Goal: Task Accomplishment & Management: Manage account settings

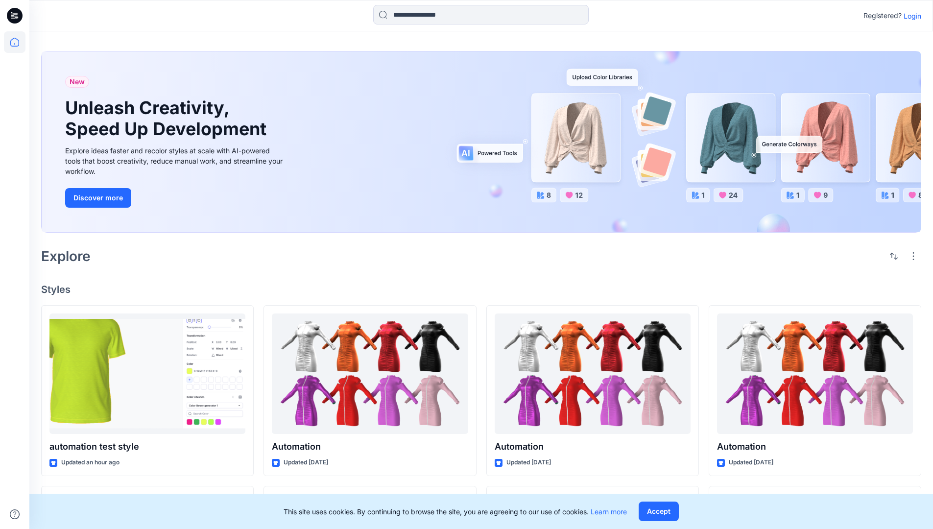
click at [910, 16] on p "Login" at bounding box center [913, 16] width 18 height 10
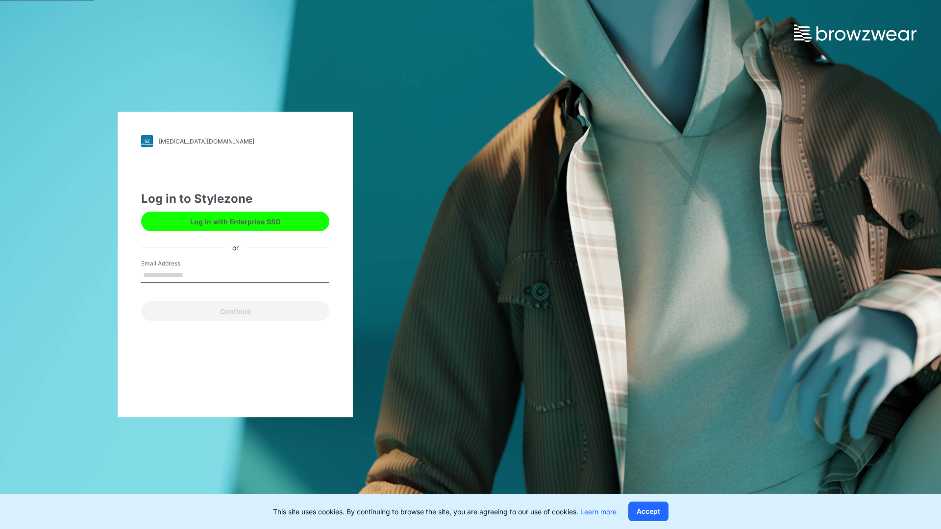
click at [194, 274] on input "Email Address" at bounding box center [235, 275] width 188 height 15
type input "**********"
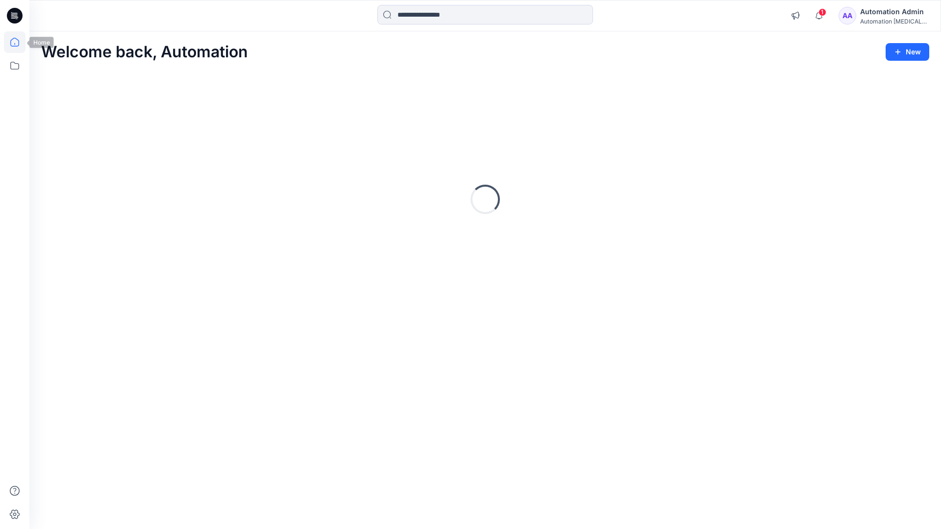
click at [19, 42] on icon at bounding box center [14, 42] width 9 height 9
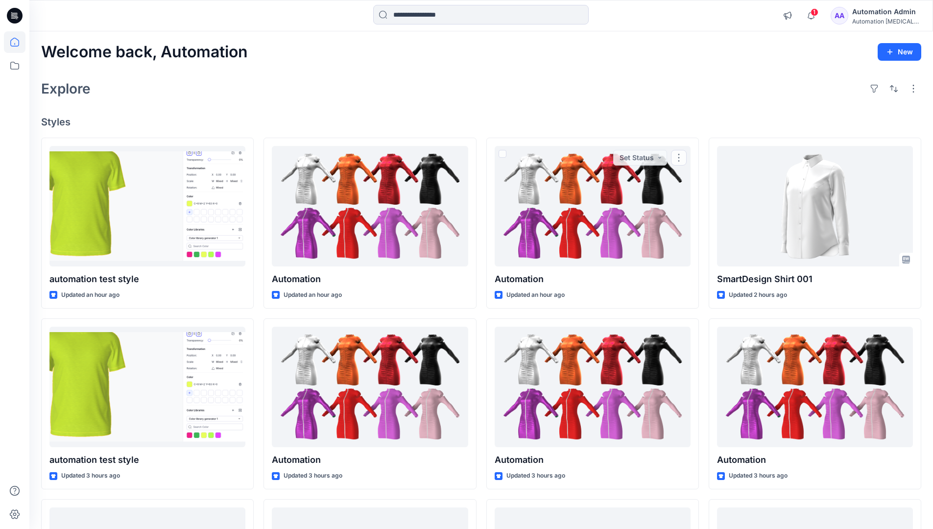
click at [865, 16] on div "Automation Admin" at bounding box center [887, 12] width 69 height 12
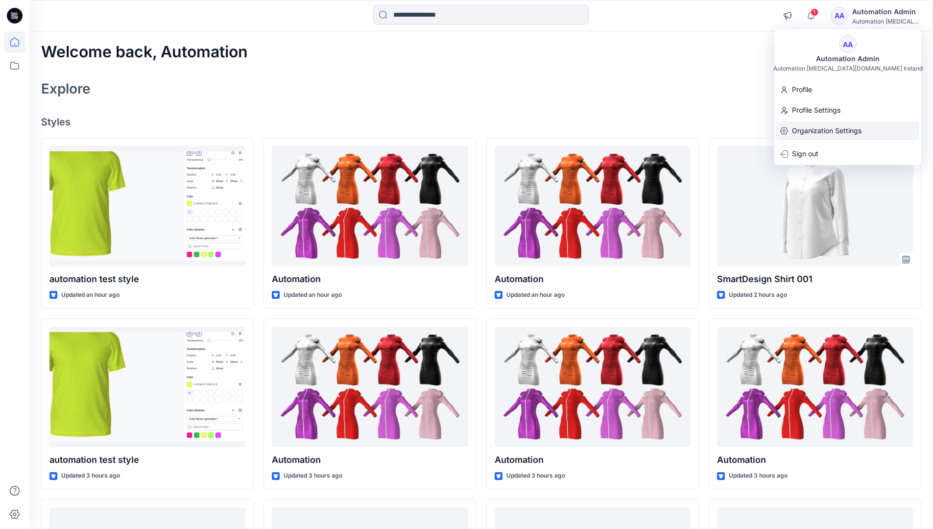
click at [817, 130] on p "Organization Settings" at bounding box center [827, 131] width 70 height 19
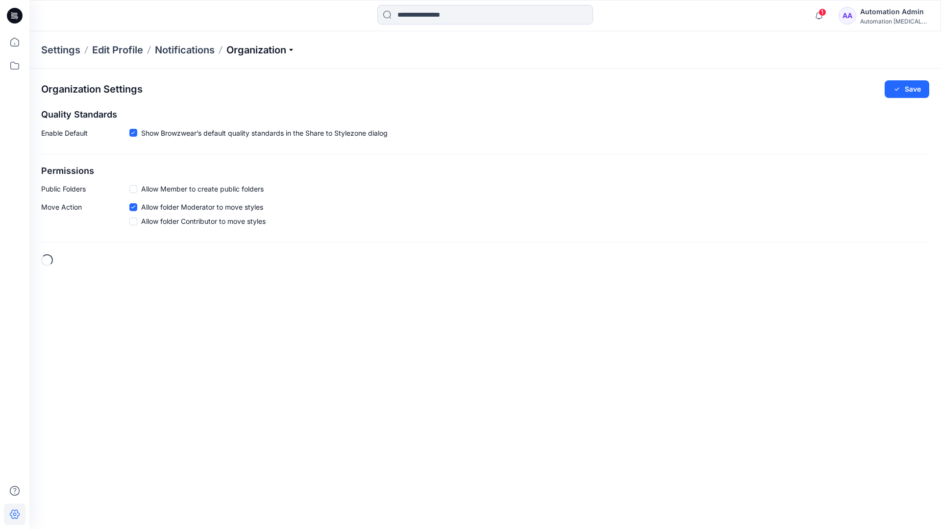
click at [293, 50] on p "Organization" at bounding box center [260, 50] width 69 height 14
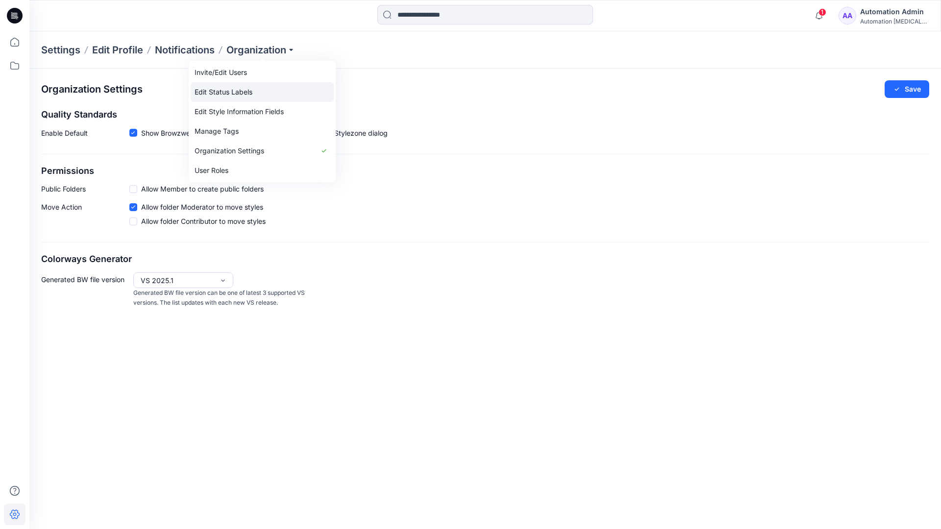
click at [241, 89] on link "Edit Status Labels" at bounding box center [262, 92] width 143 height 20
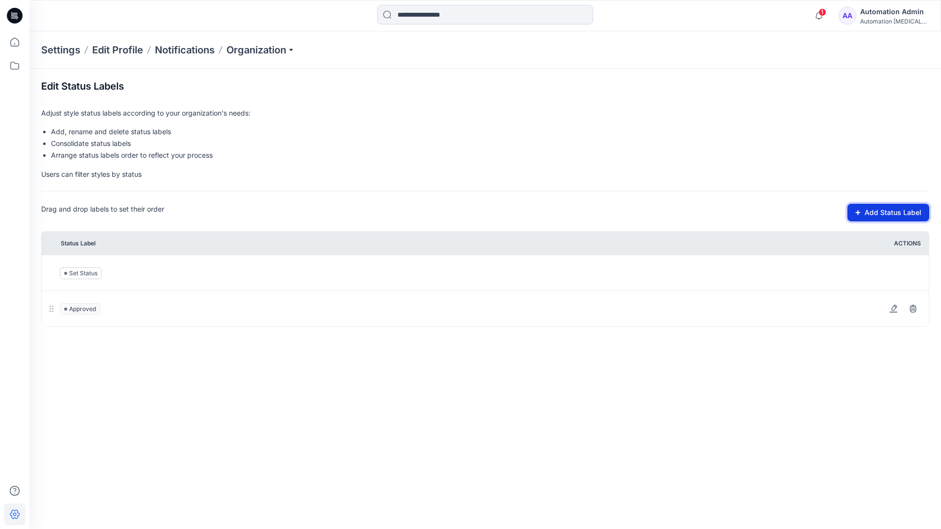
click at [862, 216] on button "Add Status Label" at bounding box center [888, 213] width 82 height 18
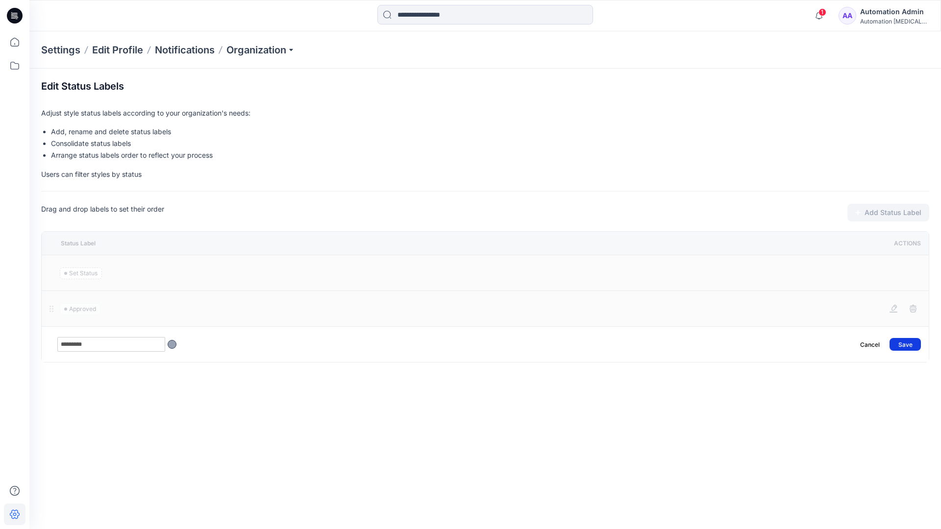
type input "*********"
click at [910, 340] on button "Save" at bounding box center [904, 344] width 31 height 13
click at [15, 41] on icon at bounding box center [15, 42] width 22 height 22
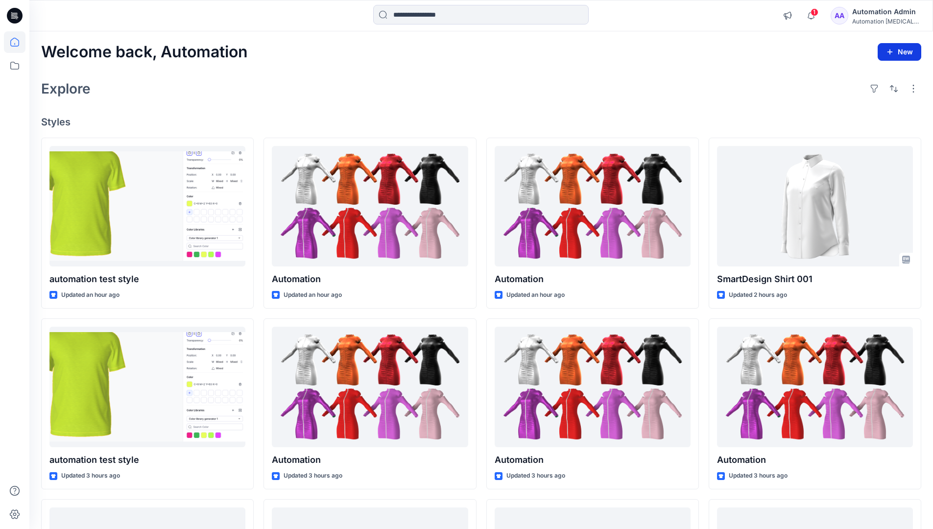
click at [891, 47] on button "New" at bounding box center [900, 52] width 44 height 18
click at [868, 76] on p "New Style" at bounding box center [869, 77] width 33 height 12
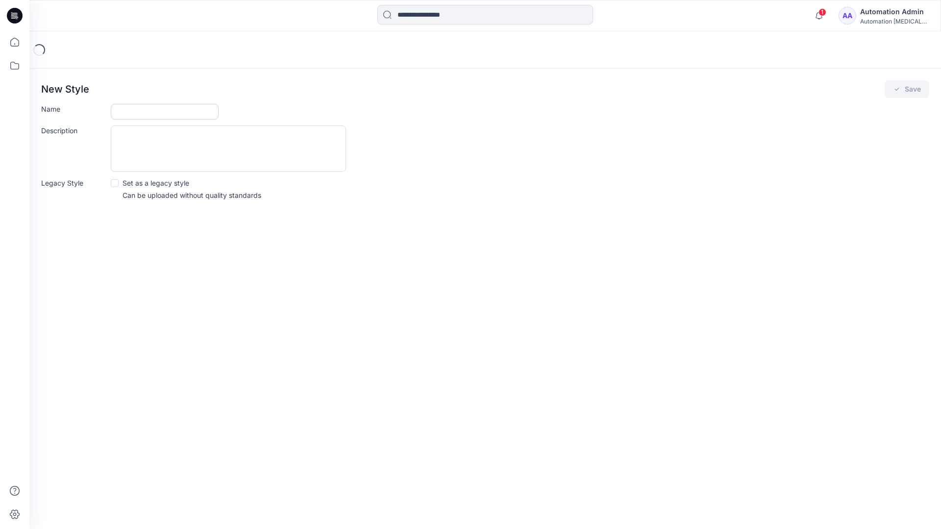
click at [133, 114] on input "Name" at bounding box center [165, 112] width 108 height 16
type input "**********"
click at [908, 89] on button "Save" at bounding box center [906, 89] width 45 height 18
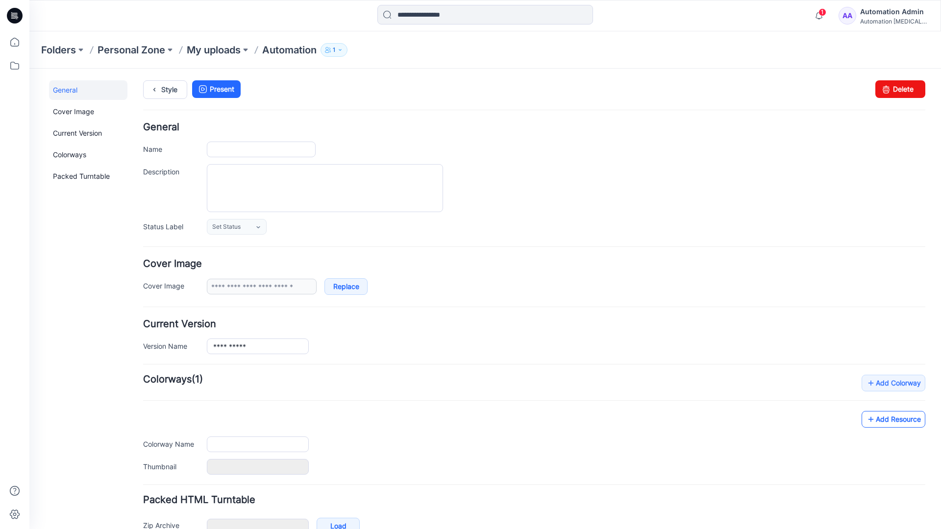
click at [901, 422] on link "Add Resource" at bounding box center [893, 419] width 64 height 17
type input "**********"
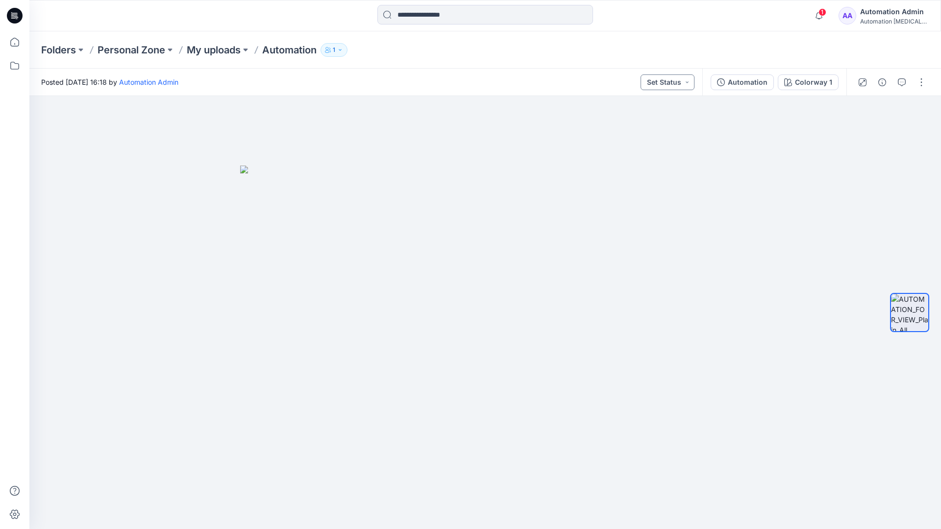
click at [678, 82] on button "Set Status" at bounding box center [667, 82] width 54 height 16
click at [680, 81] on button "Set Status" at bounding box center [667, 82] width 54 height 16
click at [644, 123] on p "Approved" at bounding box center [645, 128] width 32 height 13
click at [677, 80] on button "Approved" at bounding box center [667, 82] width 53 height 16
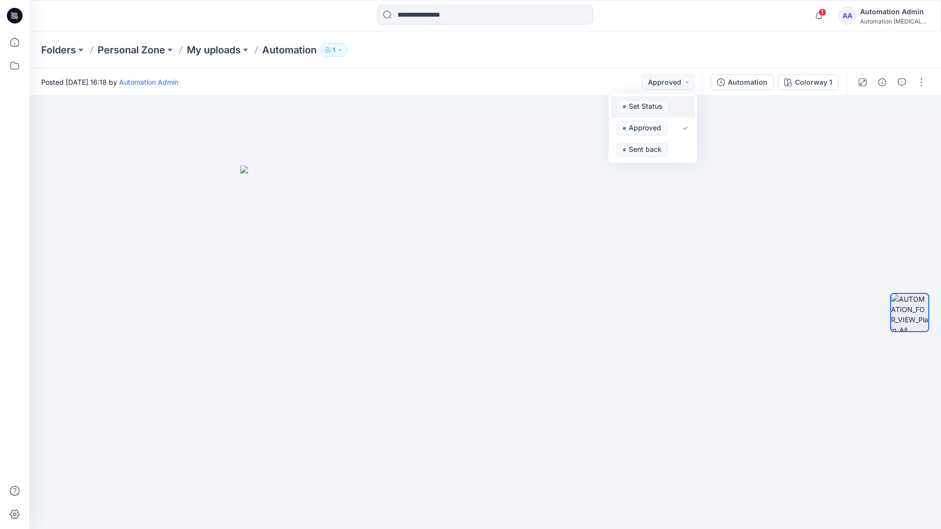
click at [666, 101] on span "Set Status" at bounding box center [642, 107] width 52 height 14
click at [751, 85] on div "Automation" at bounding box center [748, 82] width 40 height 11
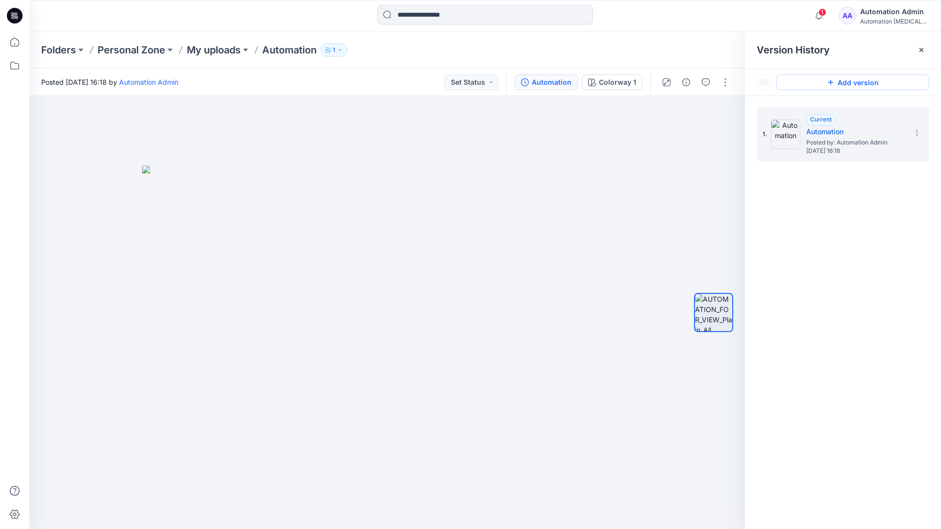
click at [842, 83] on button "Add version" at bounding box center [852, 82] width 153 height 16
click at [914, 134] on icon at bounding box center [917, 133] width 8 height 8
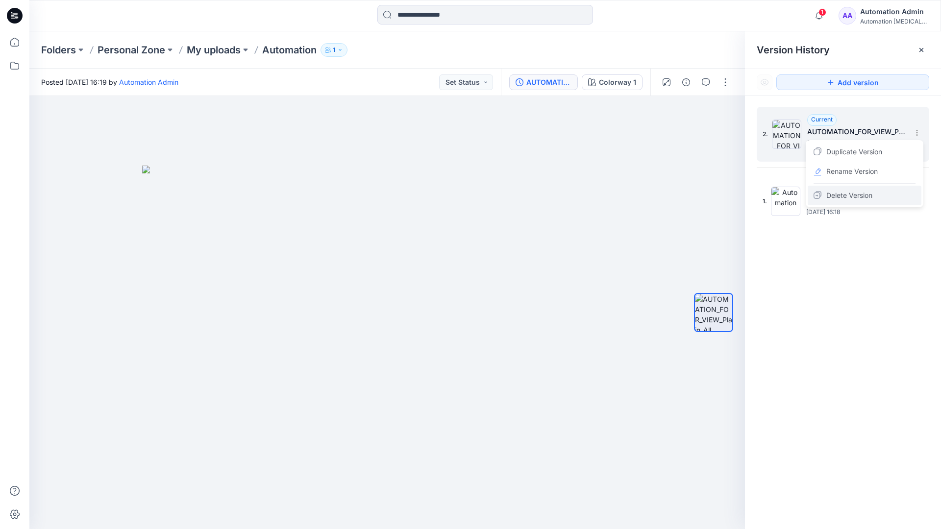
click at [859, 194] on span "Delete Version" at bounding box center [849, 196] width 46 height 12
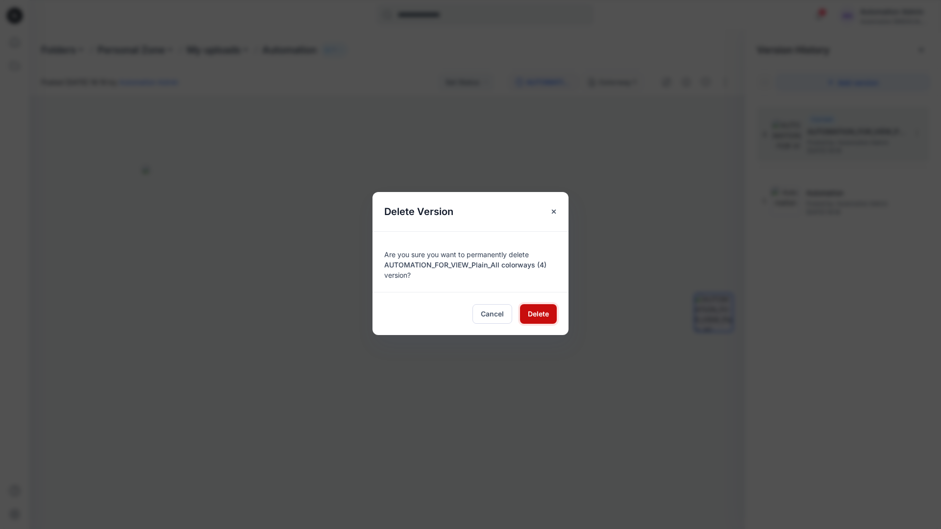
click at [538, 313] on span "Delete" at bounding box center [538, 314] width 21 height 10
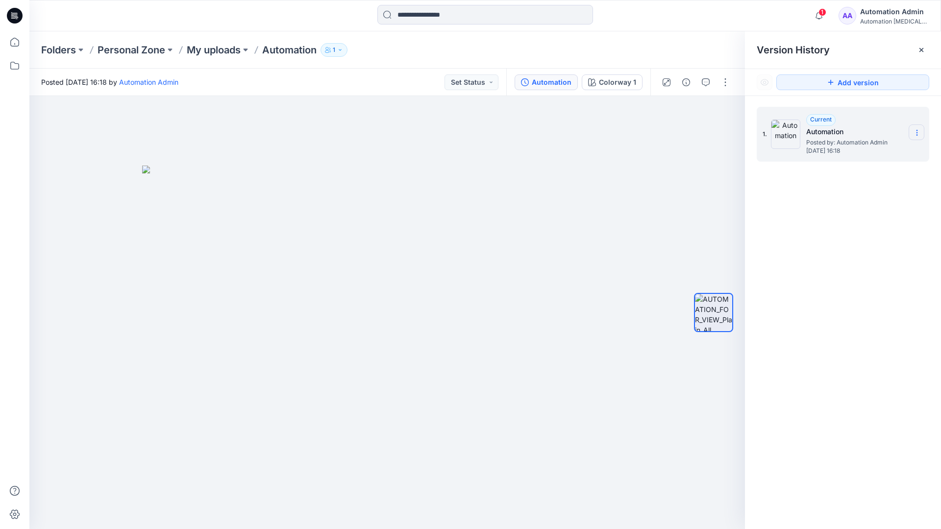
click at [914, 133] on icon at bounding box center [917, 133] width 8 height 8
click at [725, 79] on button "button" at bounding box center [725, 82] width 16 height 16
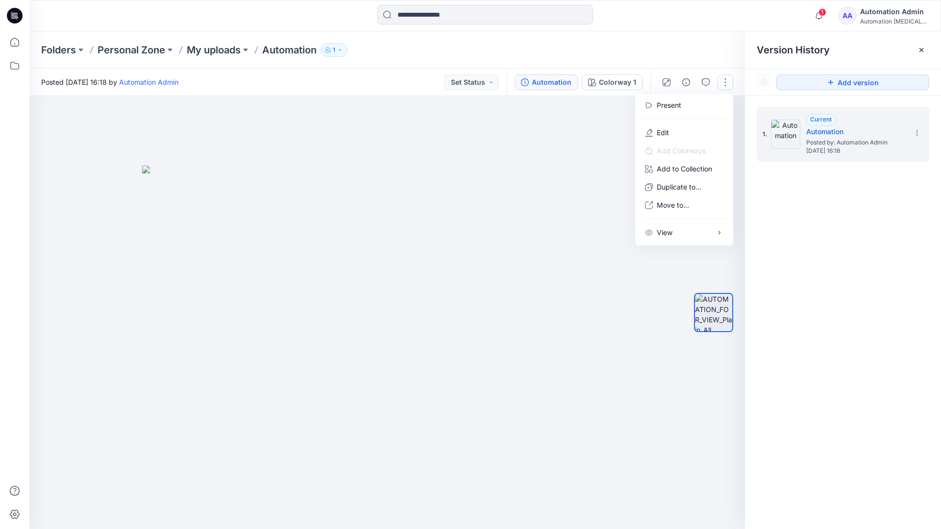
click at [725, 82] on button "button" at bounding box center [725, 82] width 16 height 16
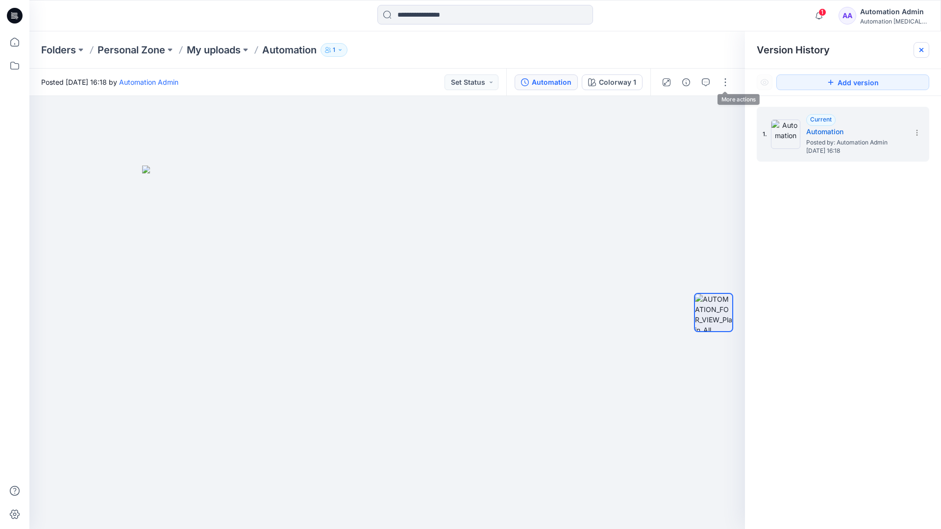
click at [923, 51] on icon at bounding box center [921, 50] width 4 height 4
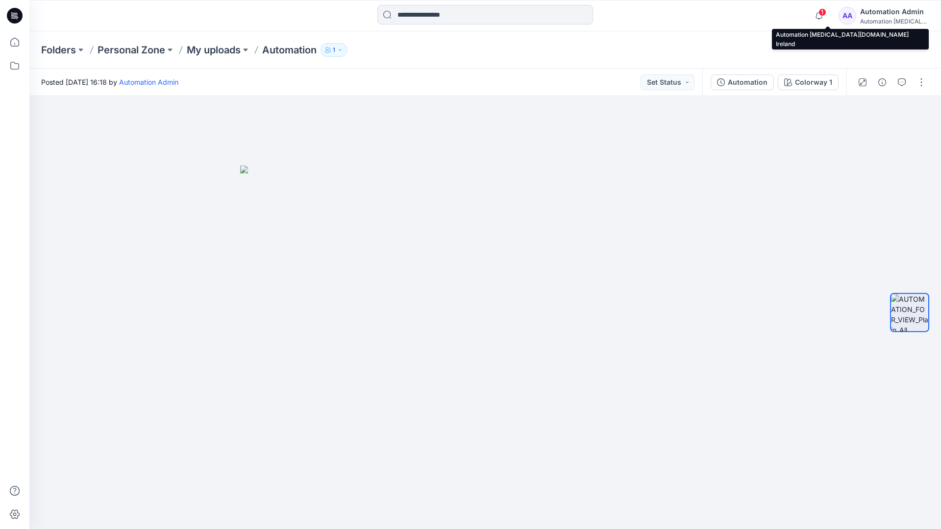
click at [883, 19] on div "Automation [MEDICAL_DATA]..." at bounding box center [894, 21] width 69 height 7
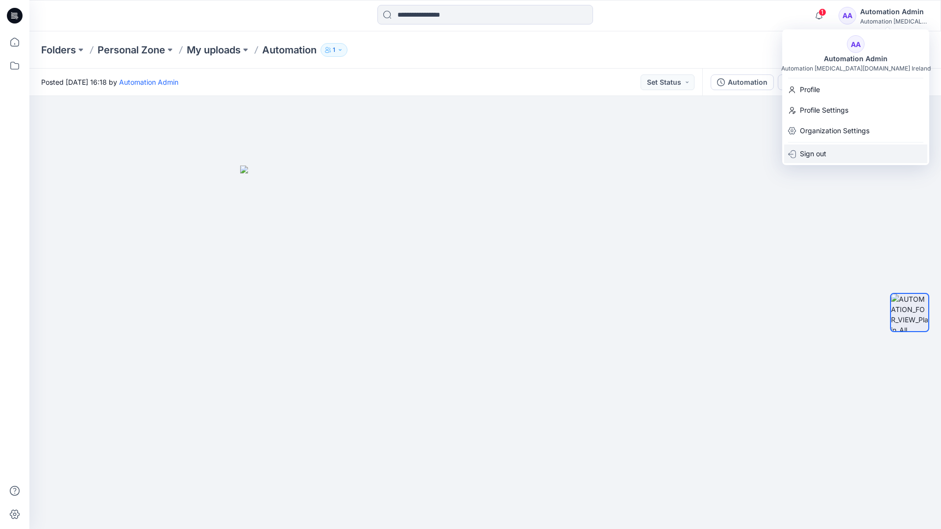
click at [826, 153] on p "Sign out" at bounding box center [813, 154] width 26 height 19
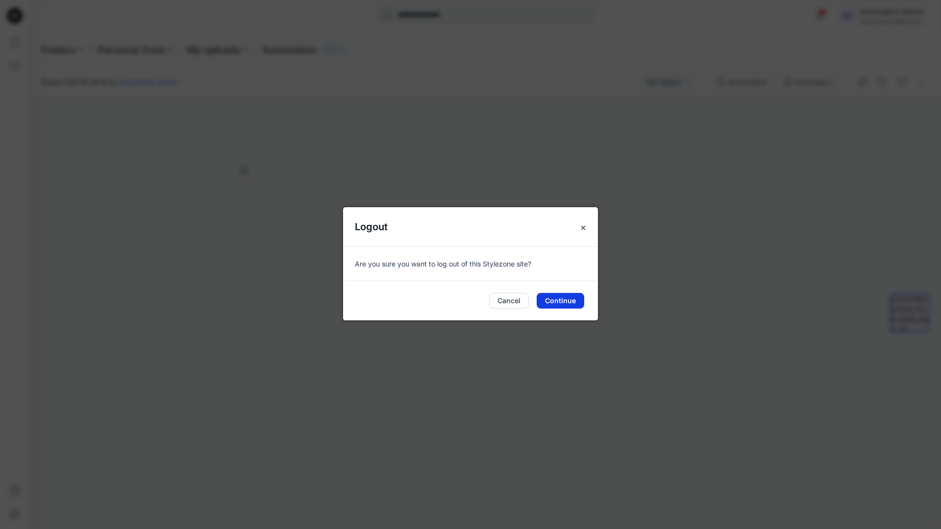
click at [562, 298] on button "Continue" at bounding box center [561, 301] width 48 height 16
